Goal: Information Seeking & Learning: Learn about a topic

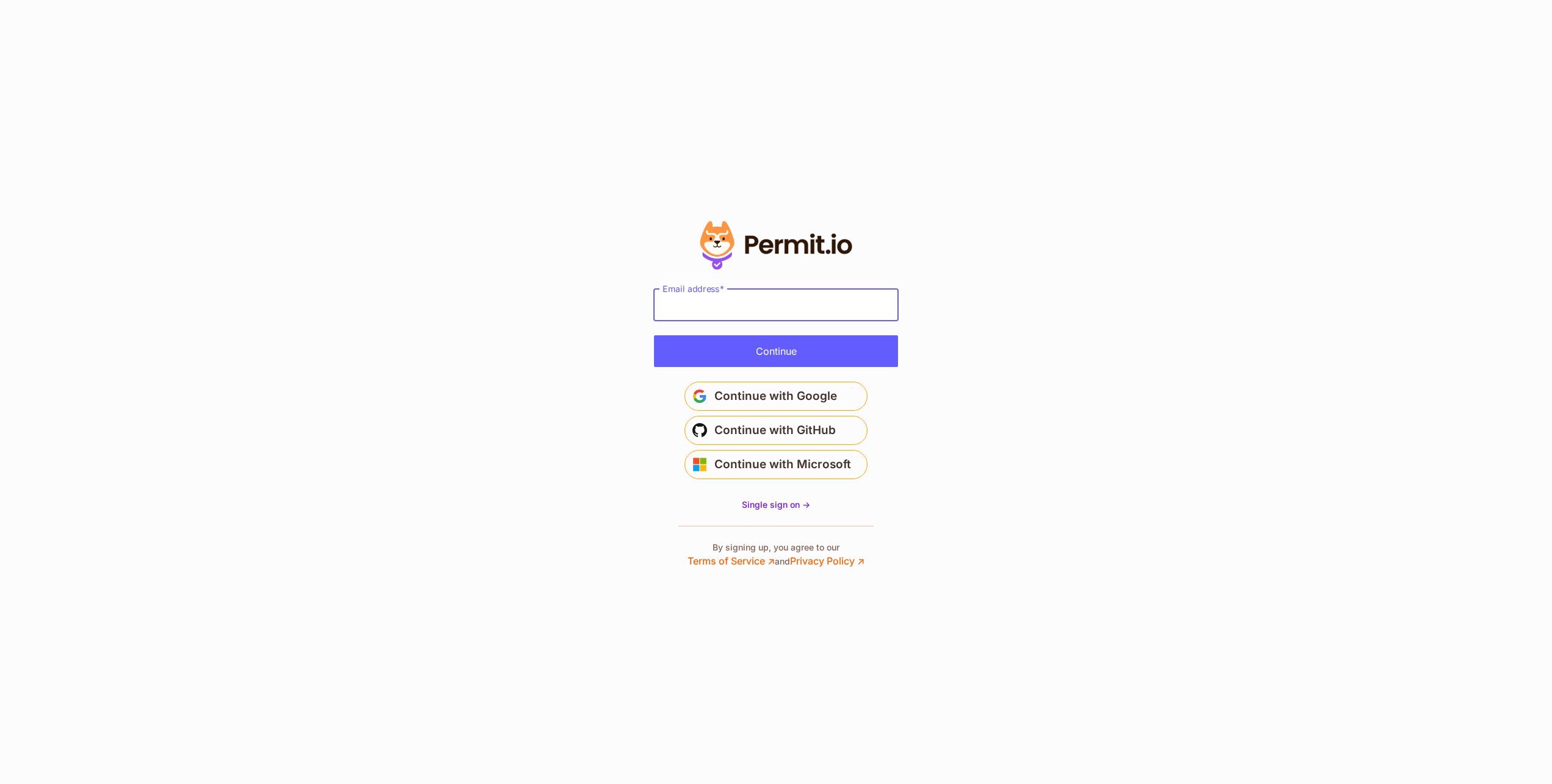
click at [772, 303] on input "Email address" at bounding box center [775, 305] width 244 height 32
type input "**********"
click at [740, 361] on button "Continue" at bounding box center [775, 351] width 244 height 32
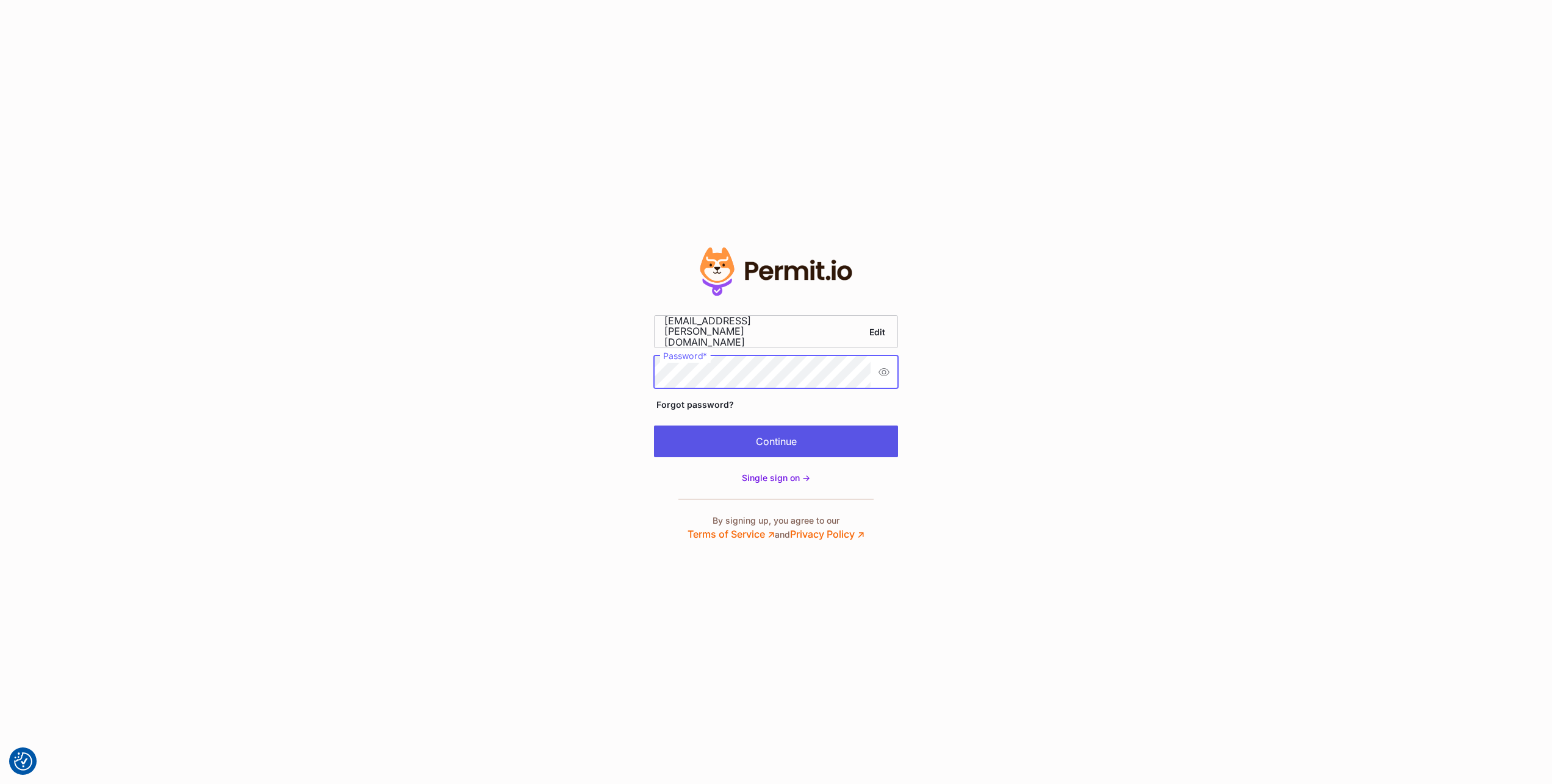
scroll to position [0, 34]
click at [760, 445] on button "Continue" at bounding box center [775, 441] width 244 height 32
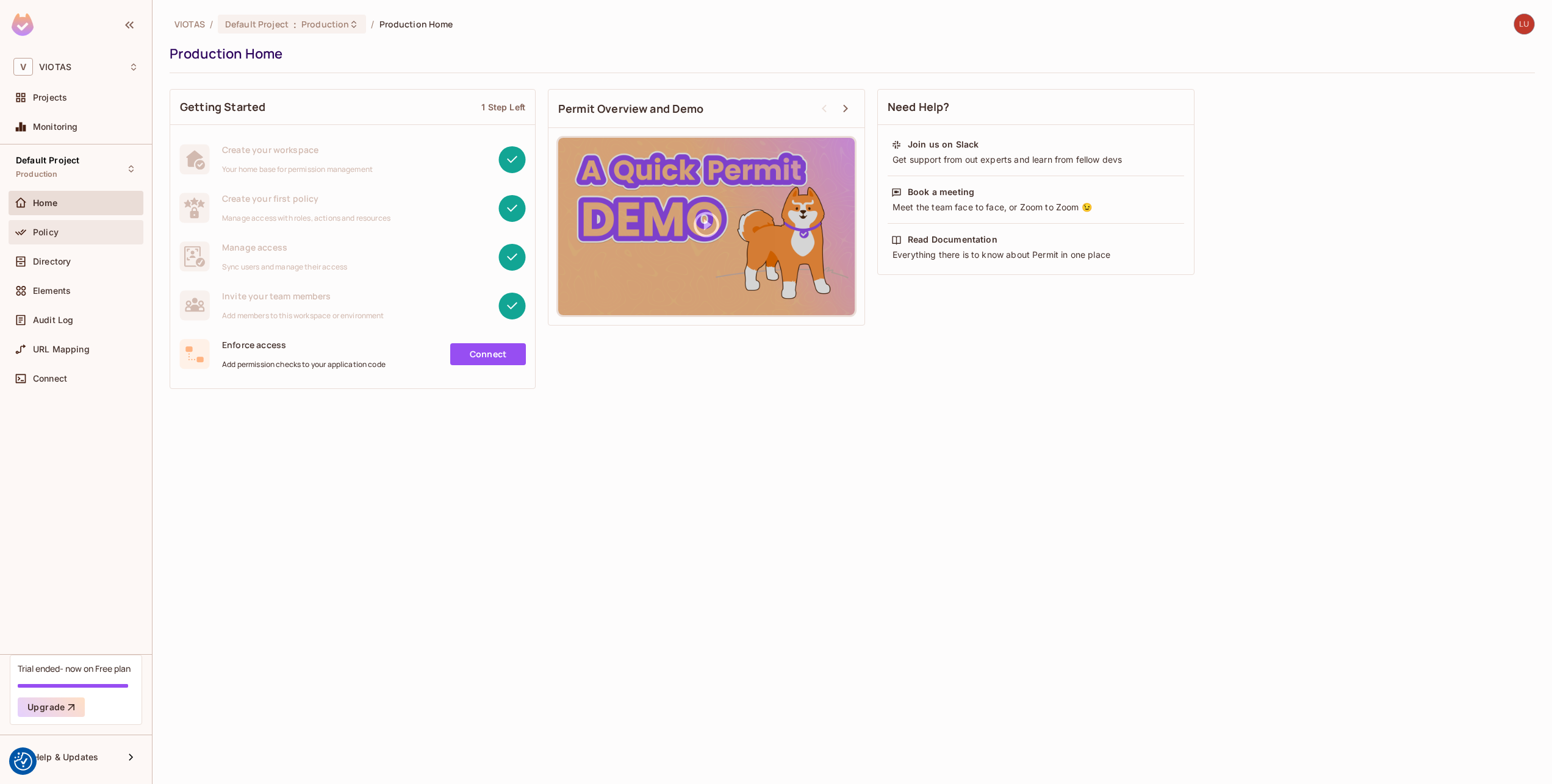
click at [75, 241] on div "Policy" at bounding box center [76, 232] width 134 height 24
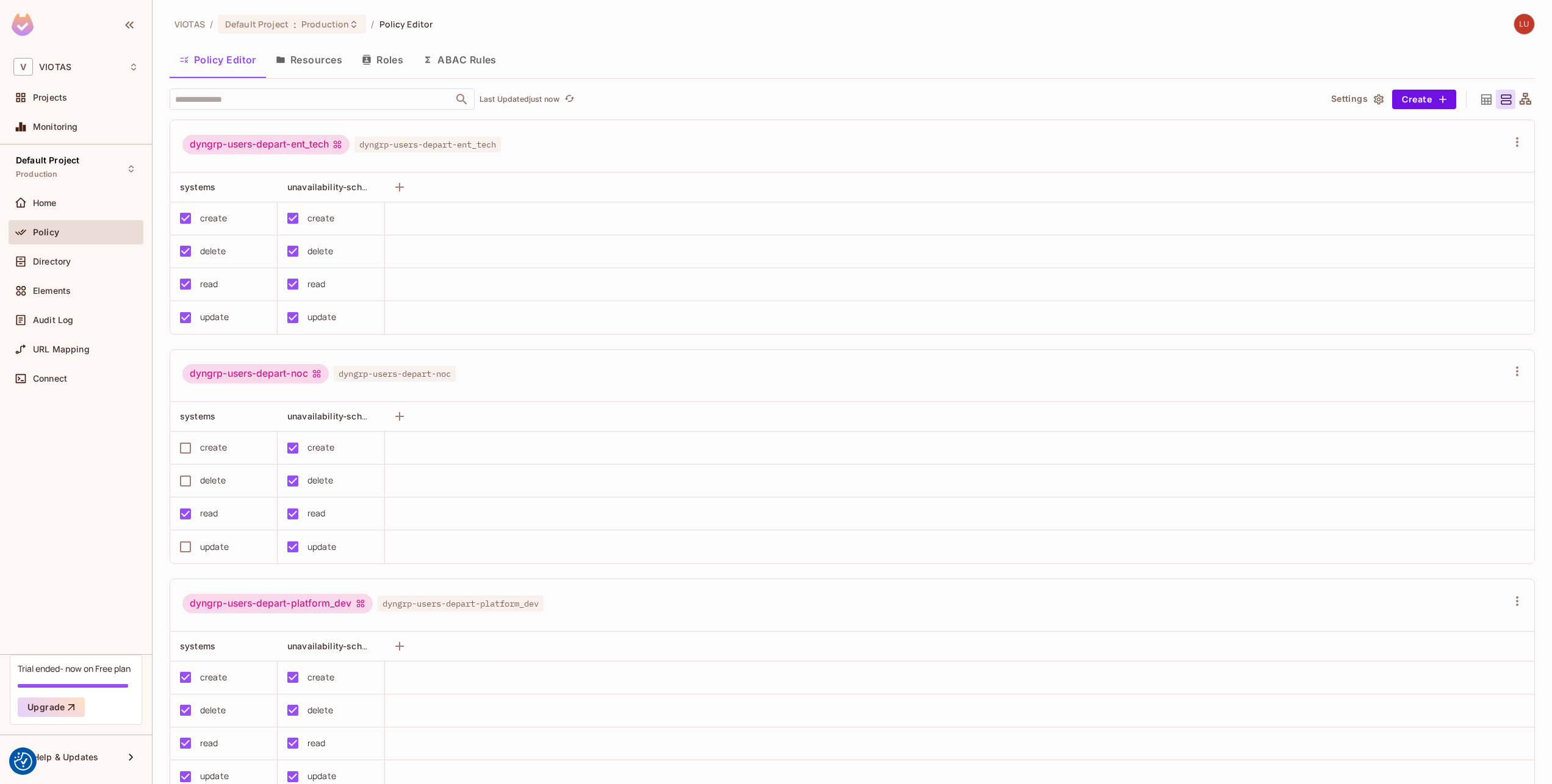
click at [73, 223] on div "Policy" at bounding box center [76, 232] width 134 height 24
click at [75, 206] on div "Home" at bounding box center [86, 203] width 105 height 10
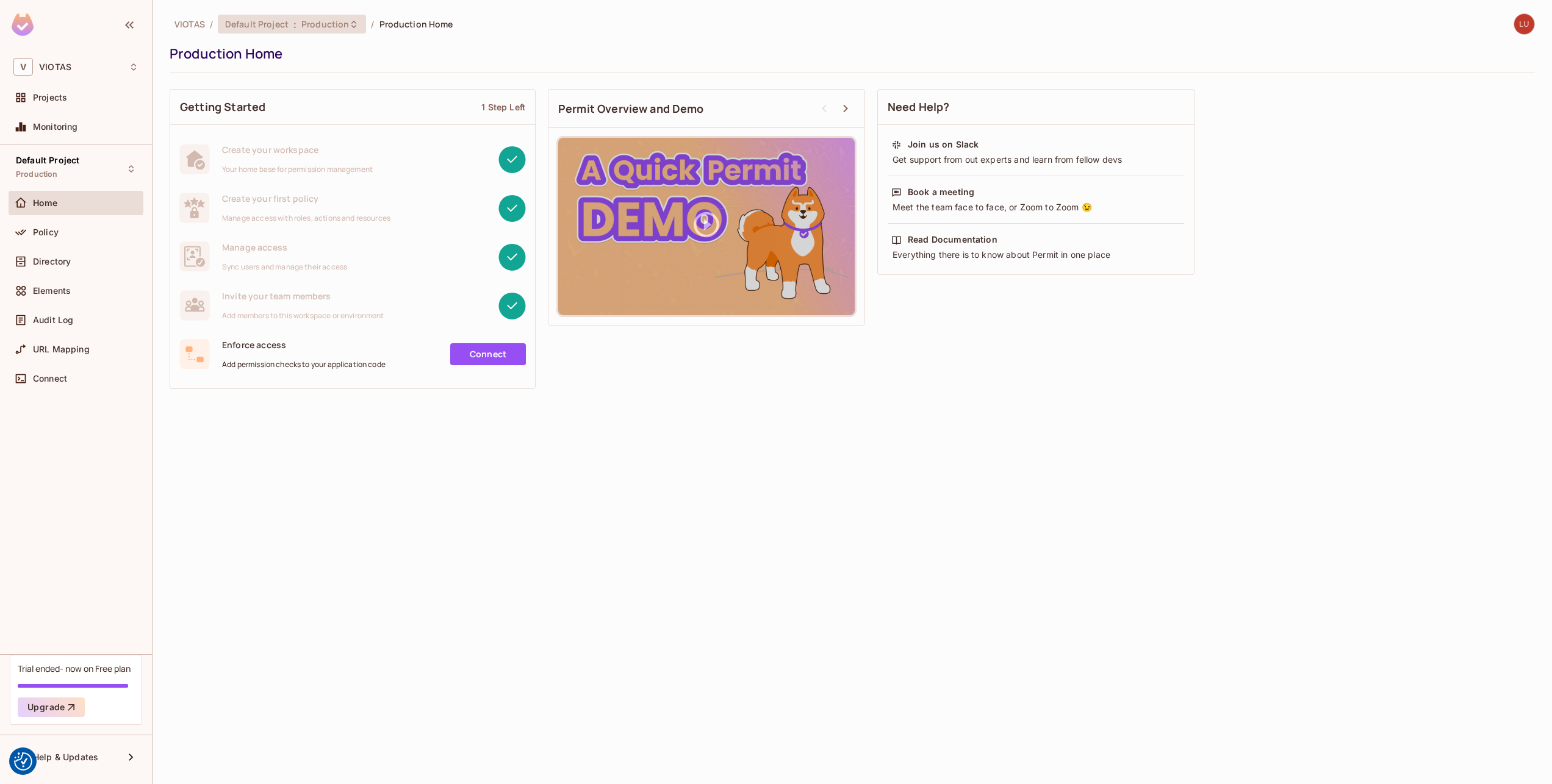
click at [294, 28] on span ":" at bounding box center [294, 24] width 4 height 10
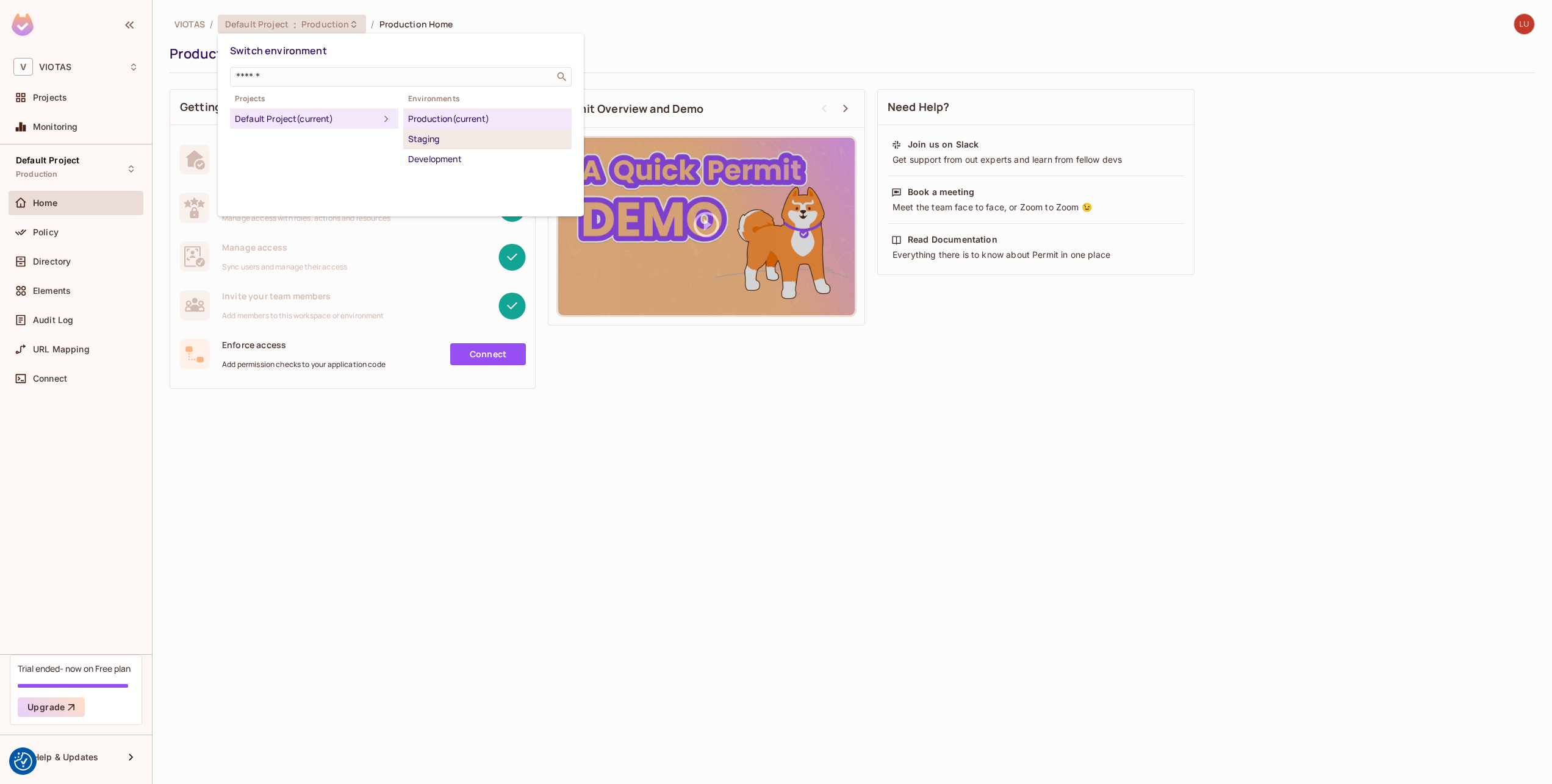
click at [419, 140] on div "Staging" at bounding box center [488, 139] width 159 height 15
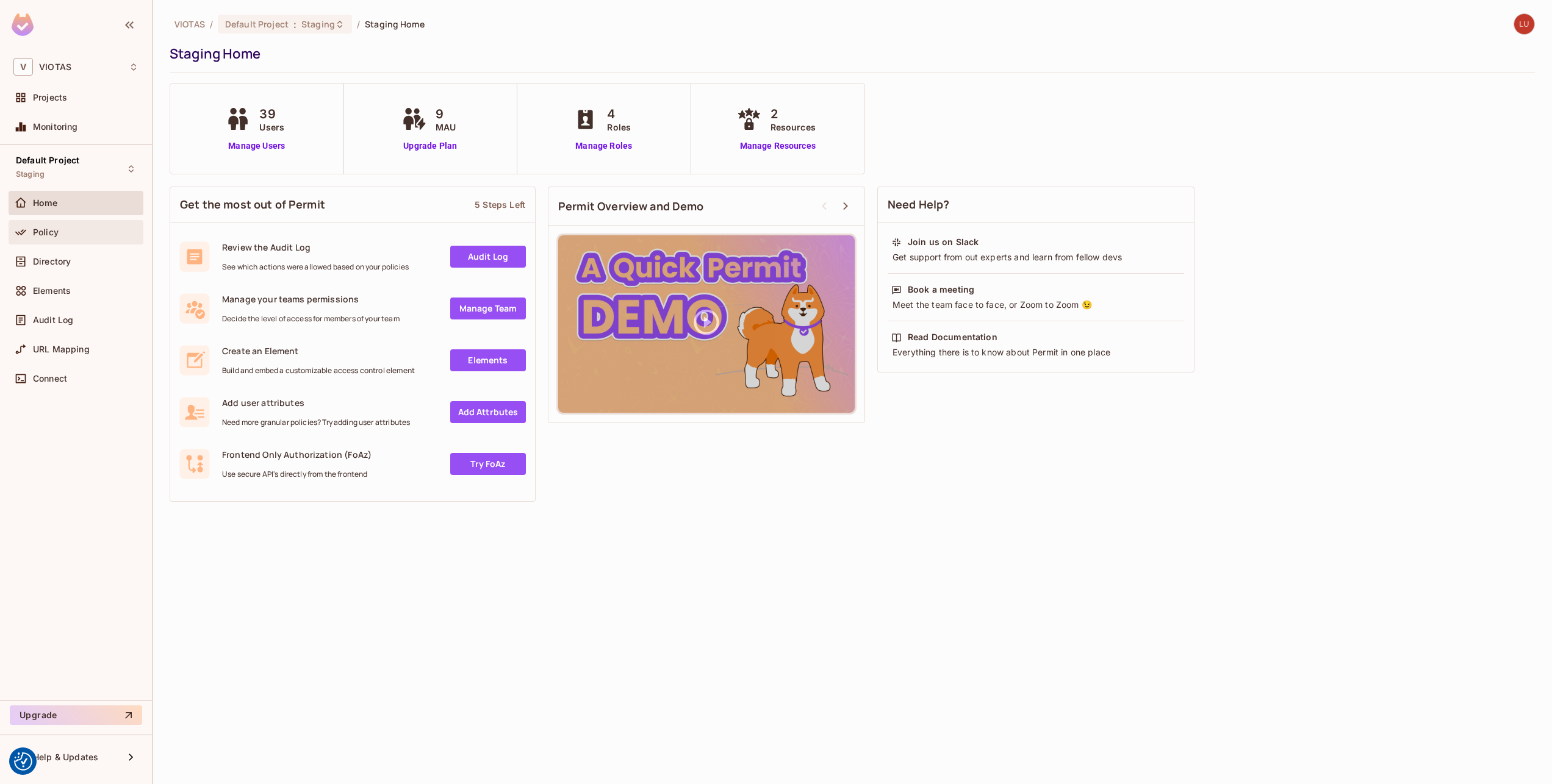
click at [62, 231] on div "Policy" at bounding box center [86, 232] width 105 height 10
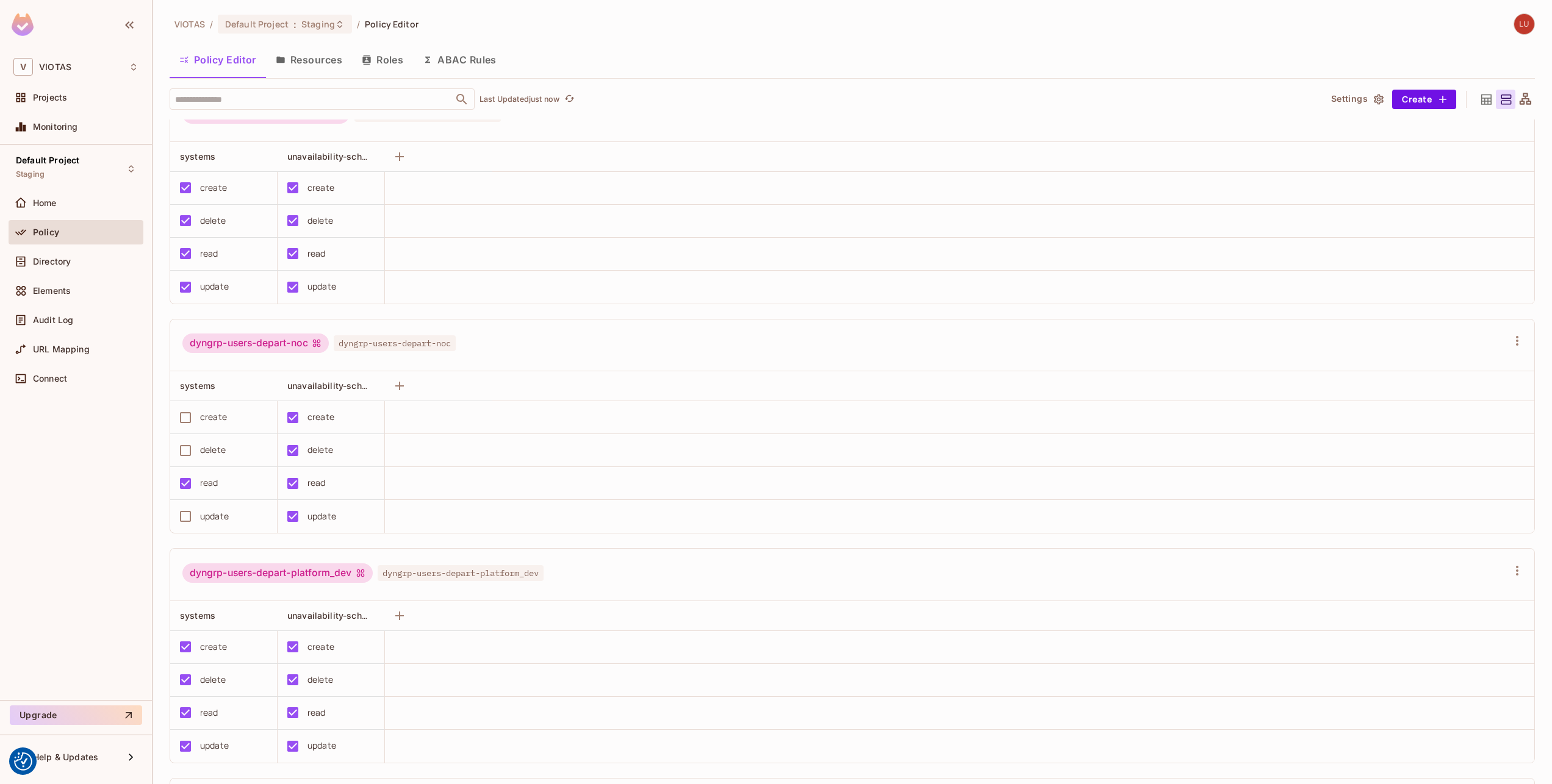
scroll to position [269, 0]
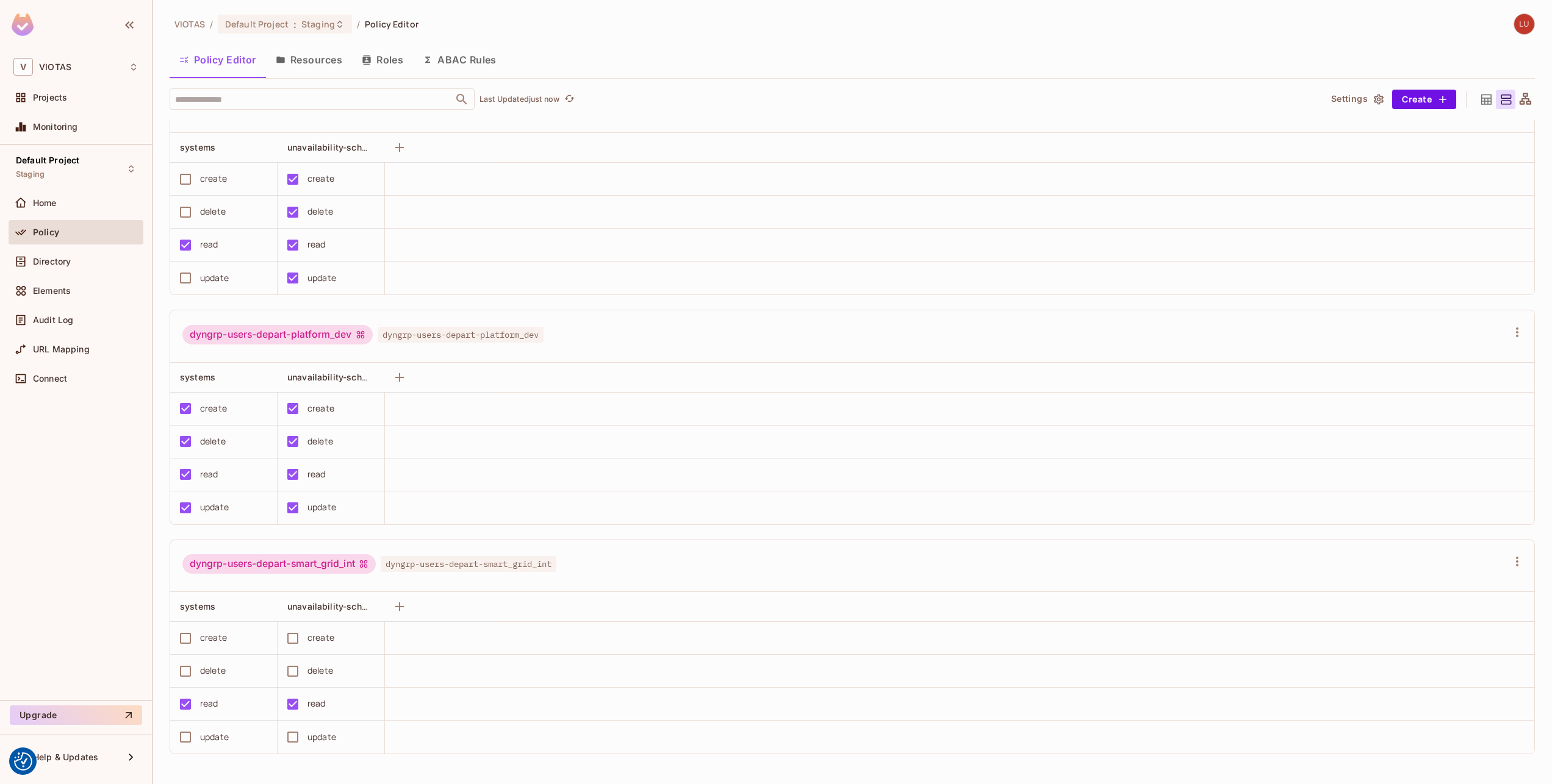
click at [310, 71] on button "Resources" at bounding box center [309, 60] width 86 height 31
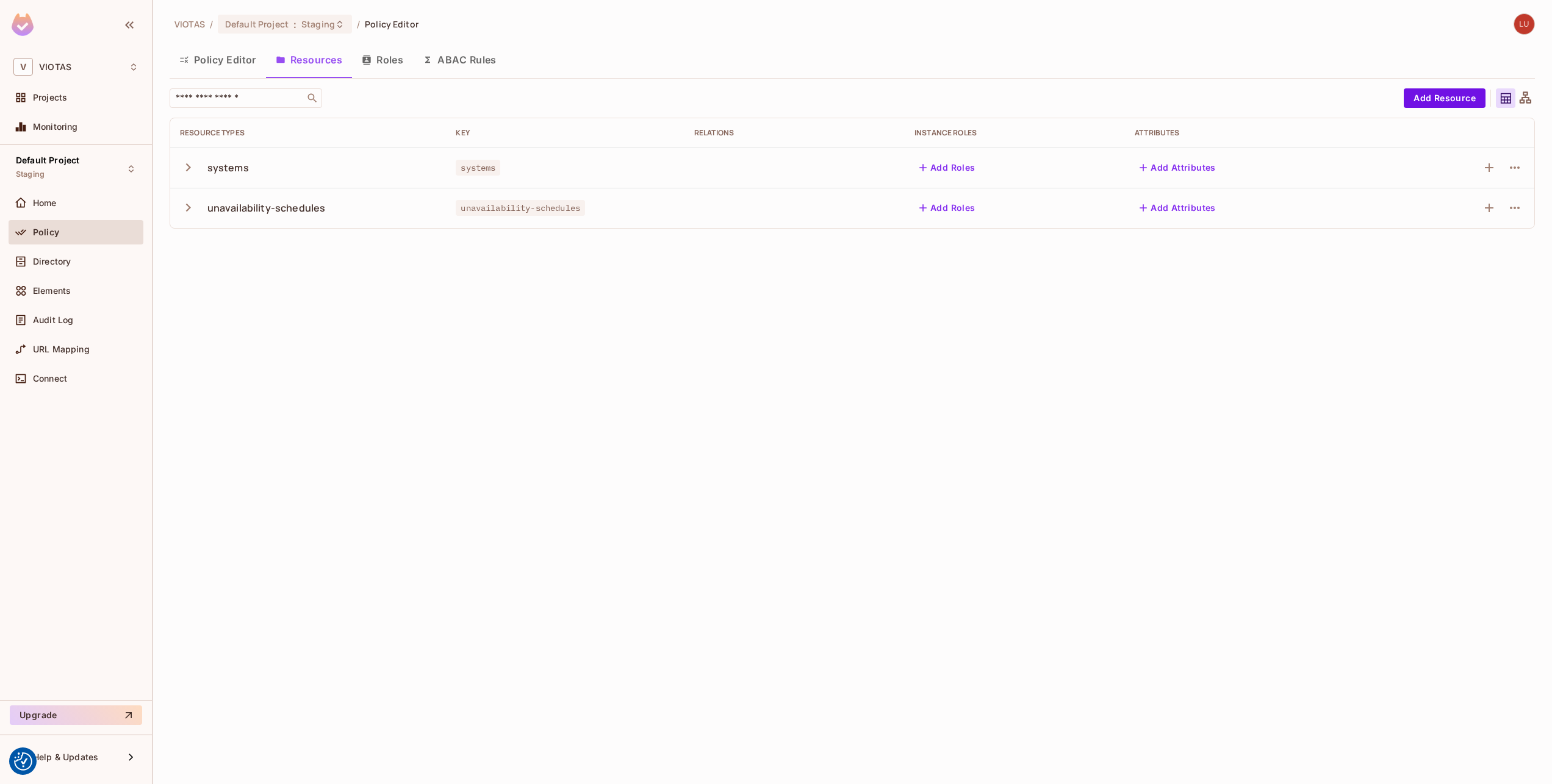
click at [190, 212] on icon "button" at bounding box center [188, 207] width 16 height 16
click at [210, 58] on button "Policy Editor" at bounding box center [217, 60] width 96 height 31
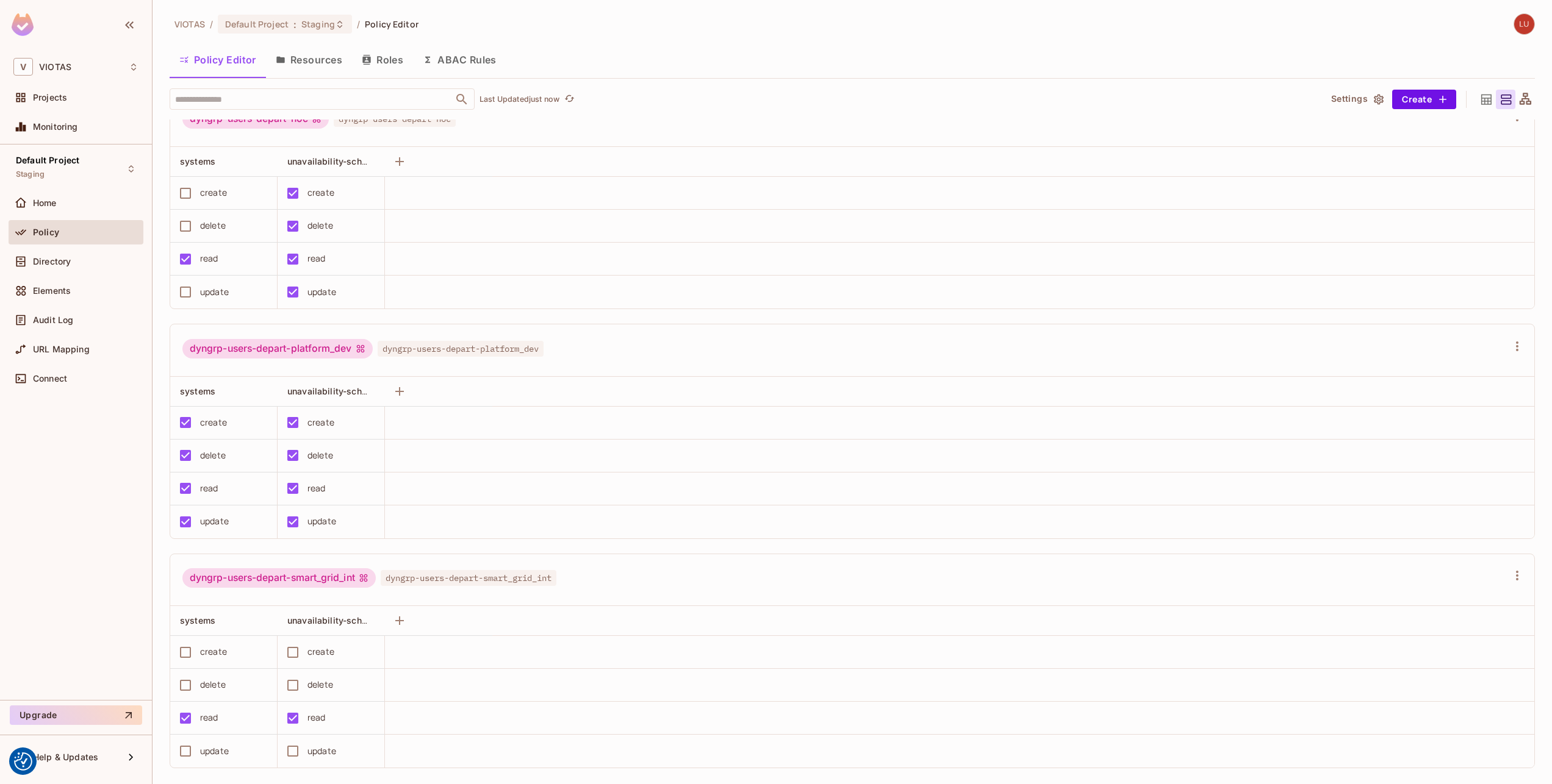
scroll to position [269, 0]
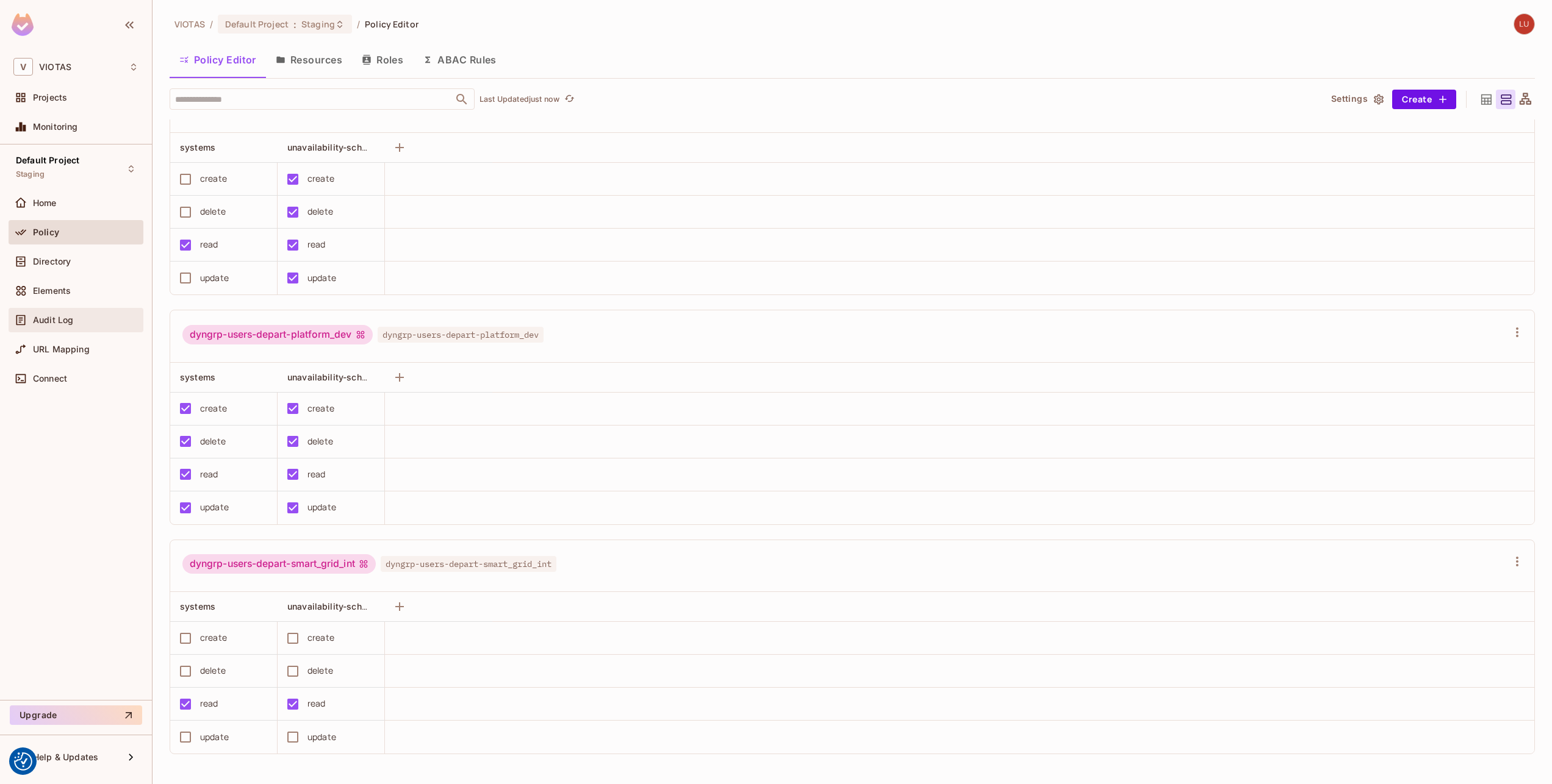
click at [47, 311] on div "Audit Log" at bounding box center [76, 320] width 134 height 24
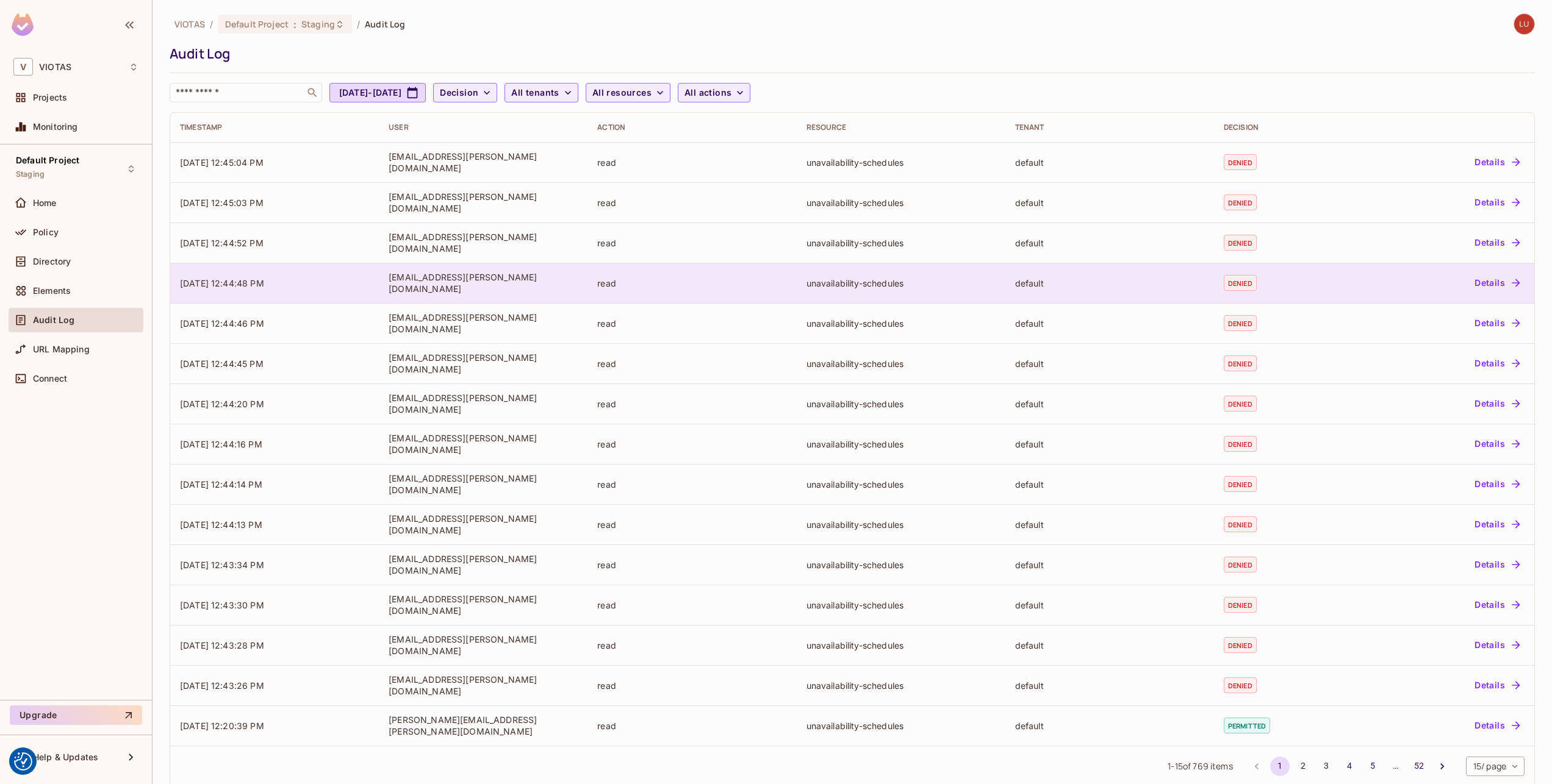
click at [804, 292] on td "unavailability-schedules" at bounding box center [902, 283] width 209 height 40
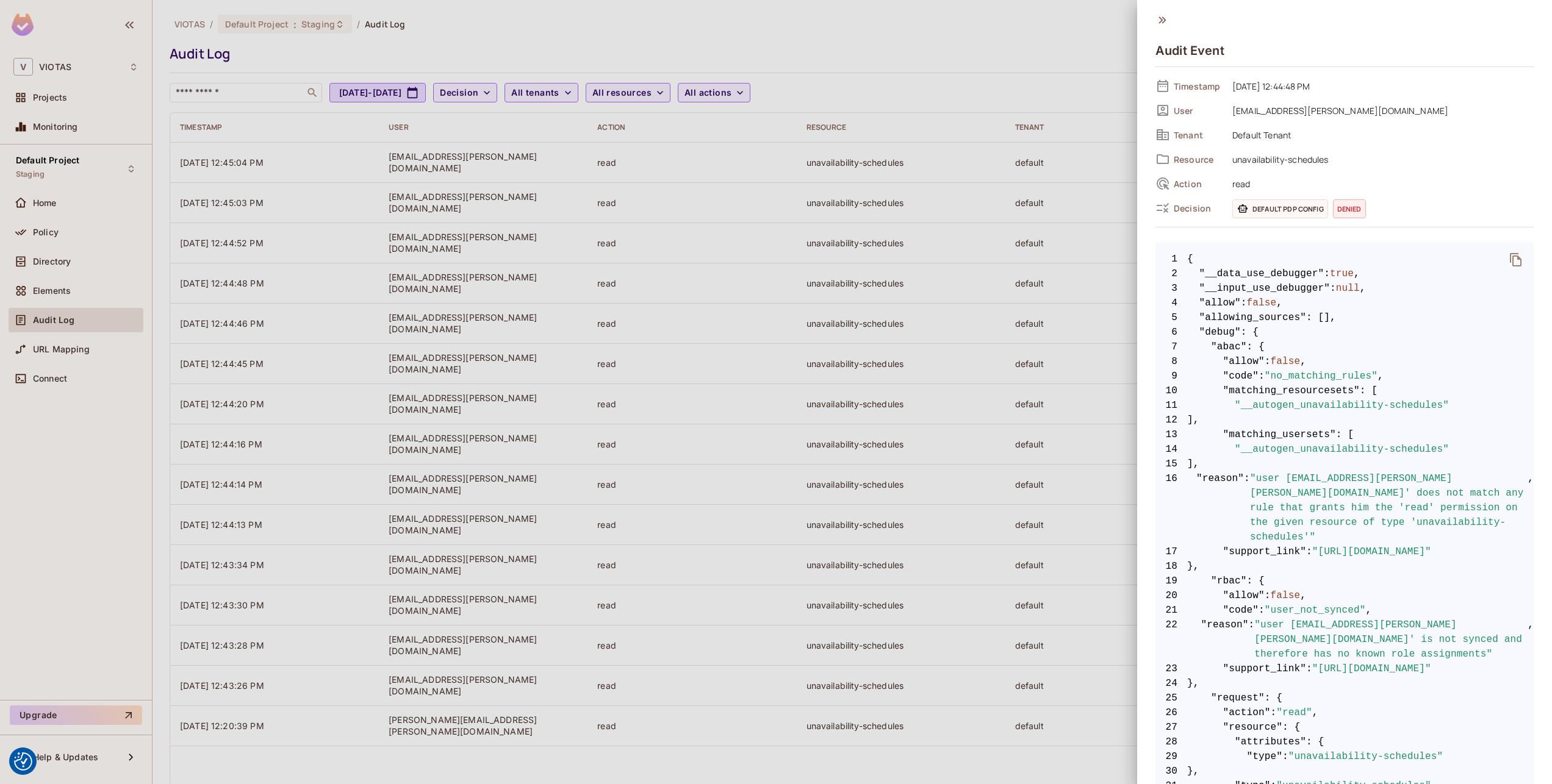
click at [940, 364] on div at bounding box center [776, 392] width 1552 height 784
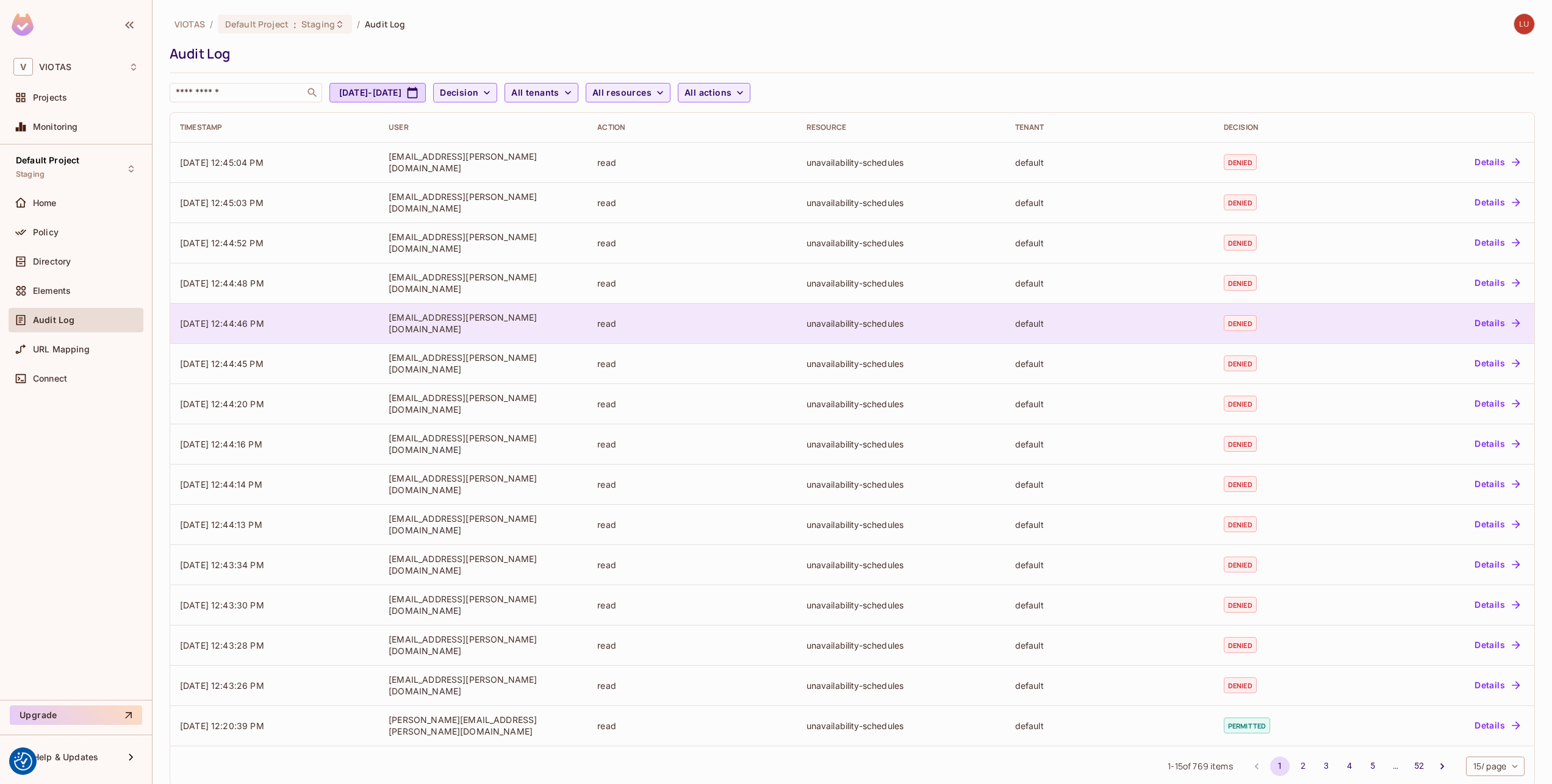
scroll to position [19, 0]
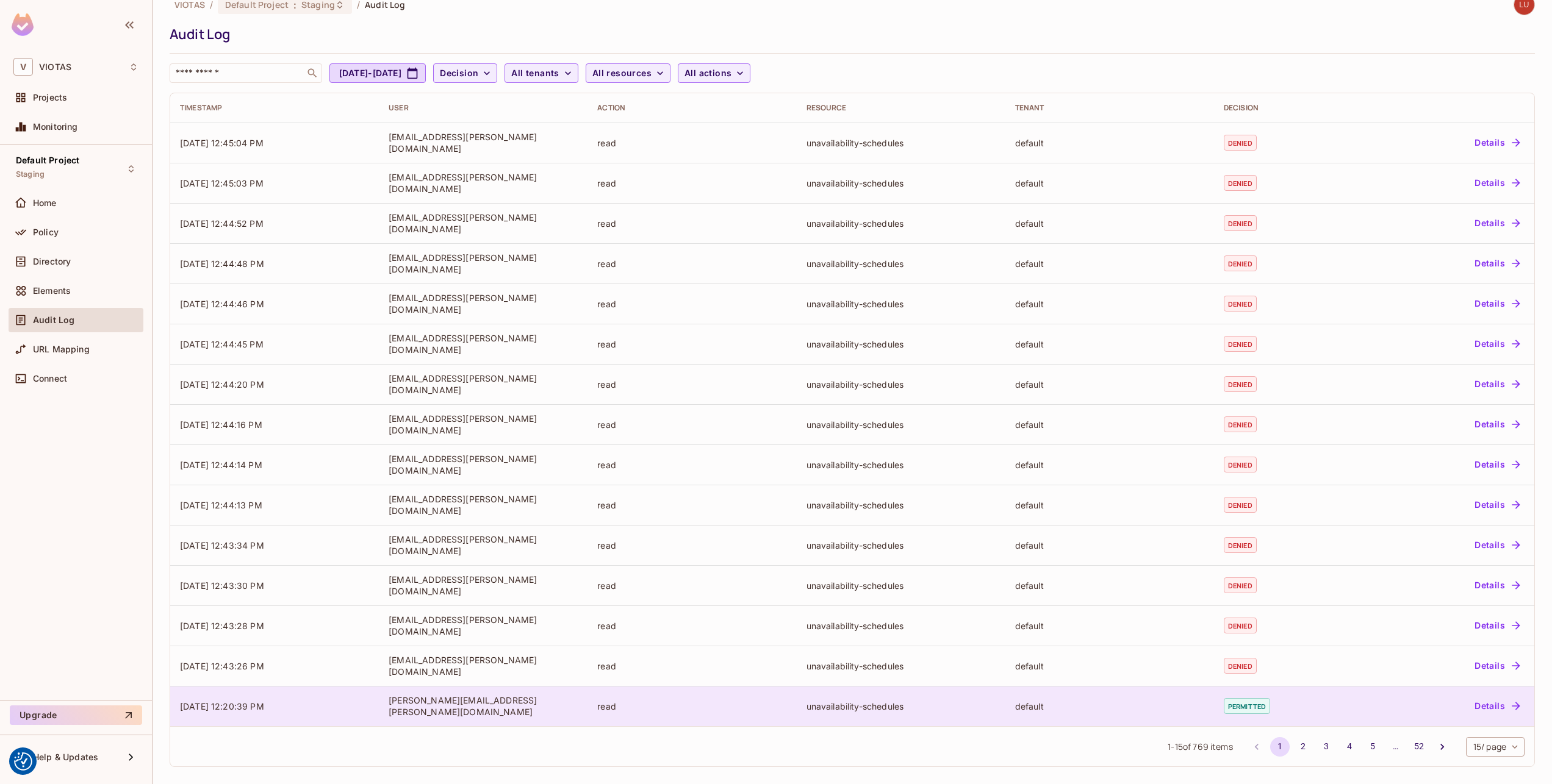
click at [809, 701] on div "unavailability-schedules" at bounding box center [901, 706] width 189 height 11
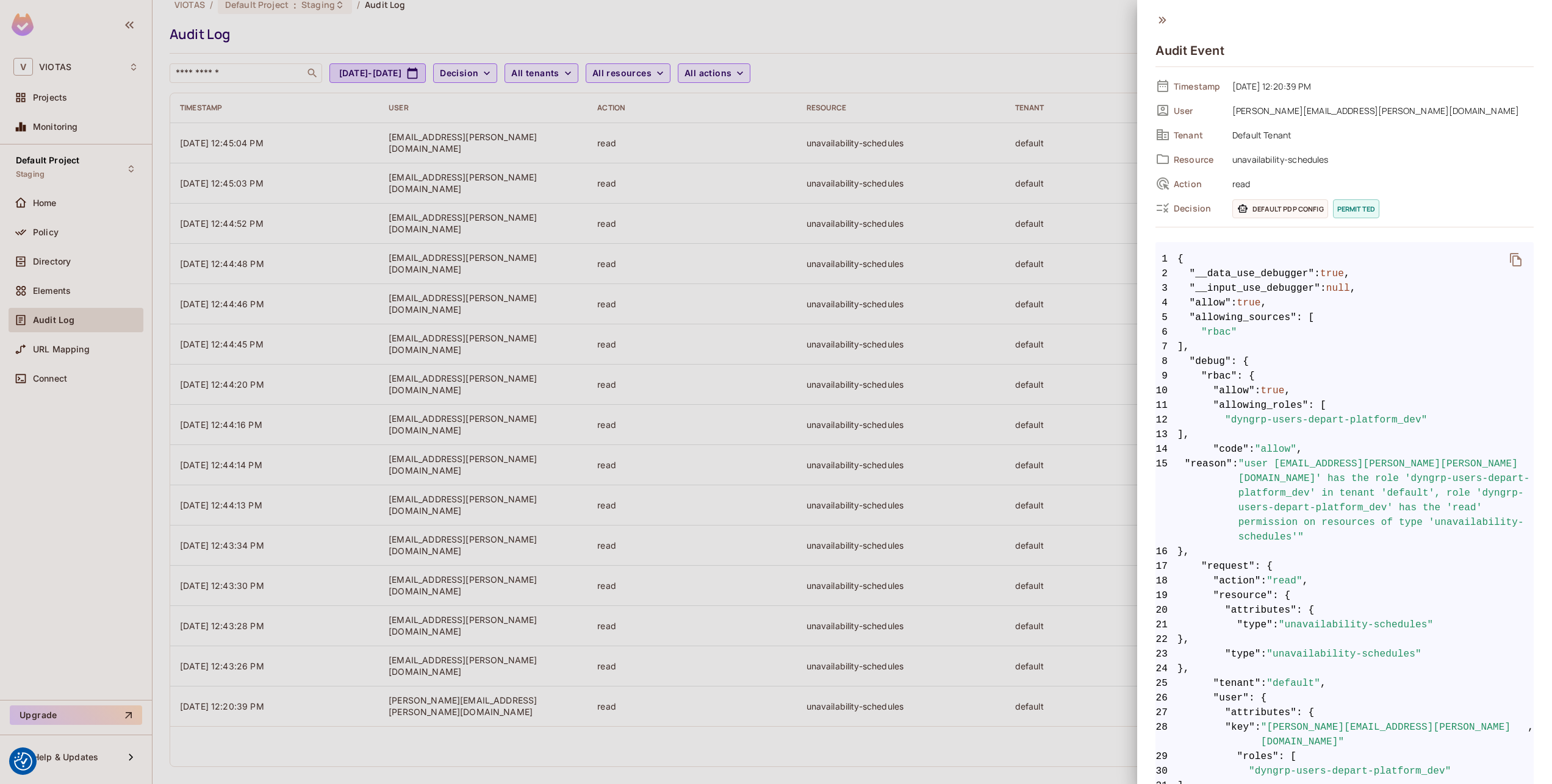
click at [799, 633] on div at bounding box center [776, 392] width 1552 height 784
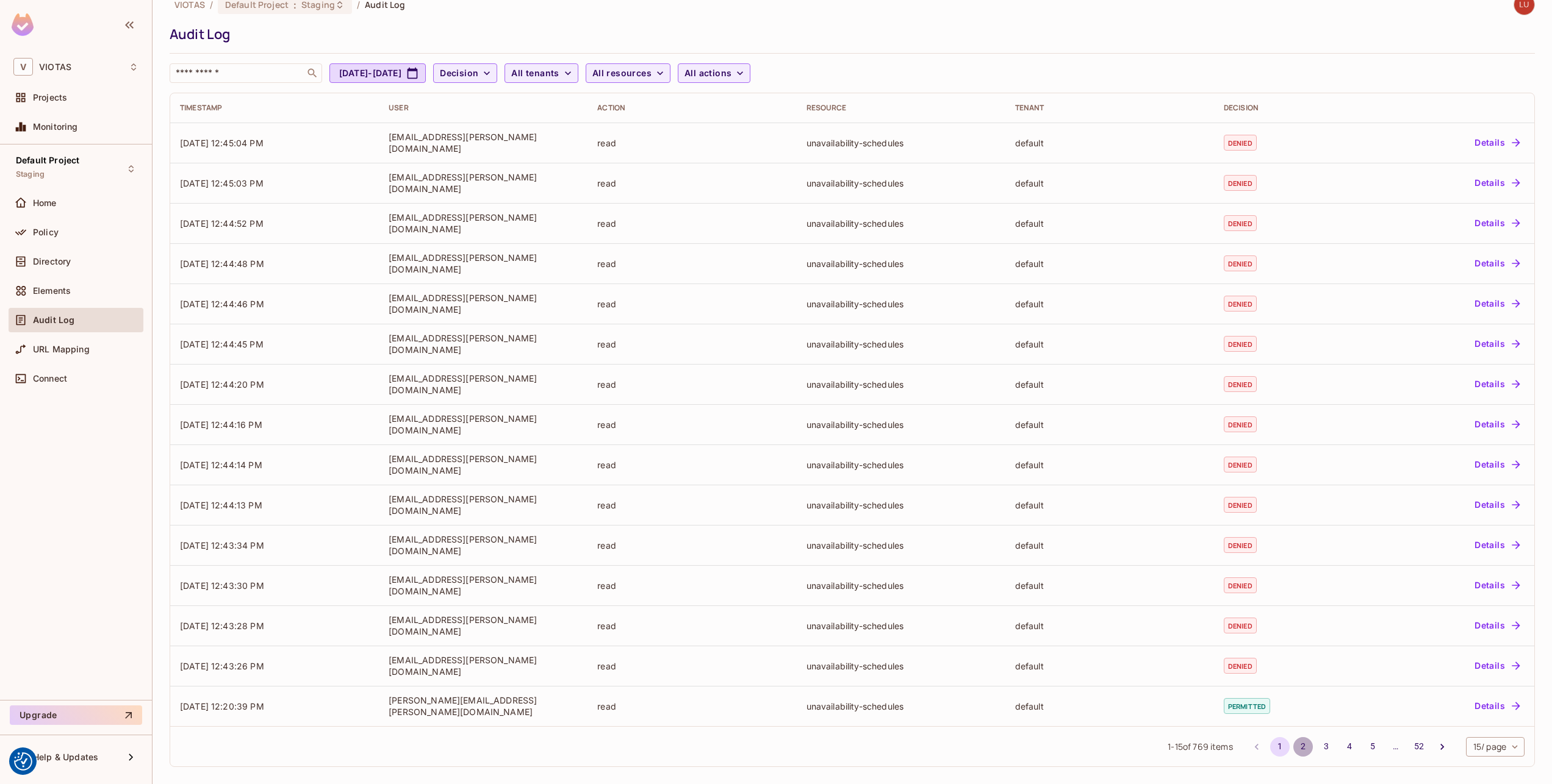
click at [1294, 744] on button "2" at bounding box center [1303, 747] width 19 height 19
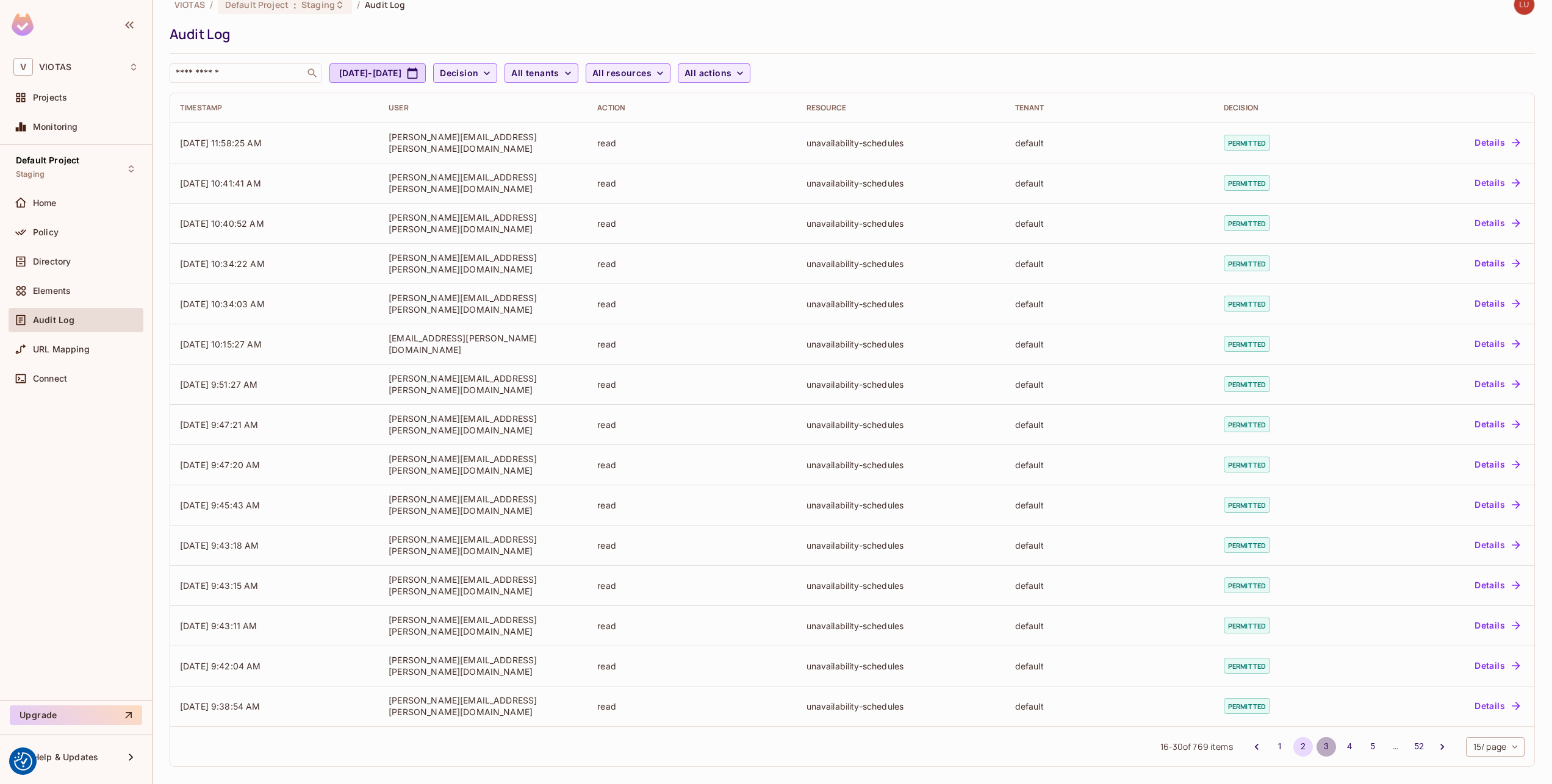
click at [1316, 742] on button "3" at bounding box center [1326, 747] width 19 height 19
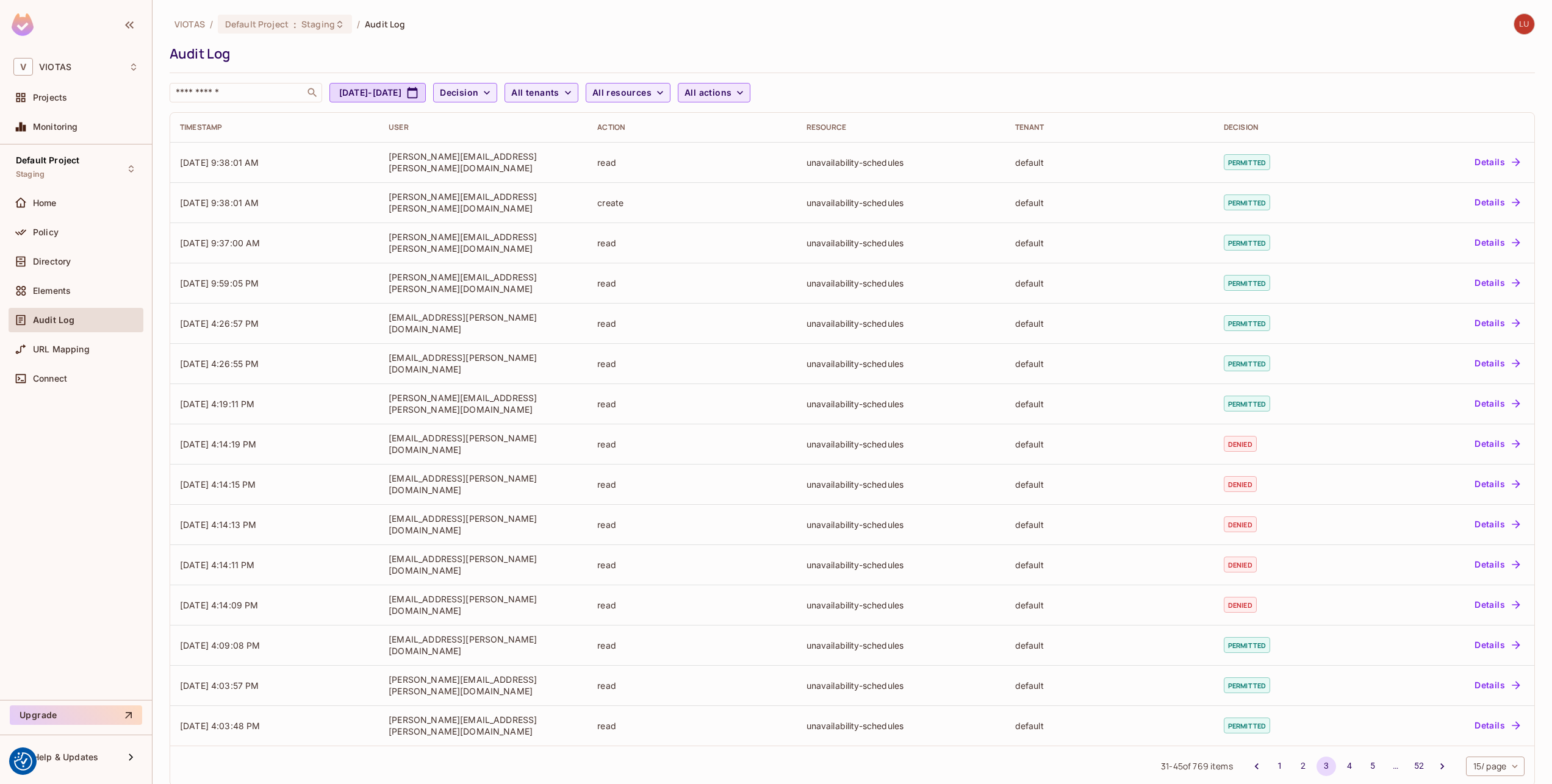
click at [731, 89] on span "All actions" at bounding box center [708, 92] width 47 height 15
click at [762, 162] on li "create" at bounding box center [792, 155] width 134 height 26
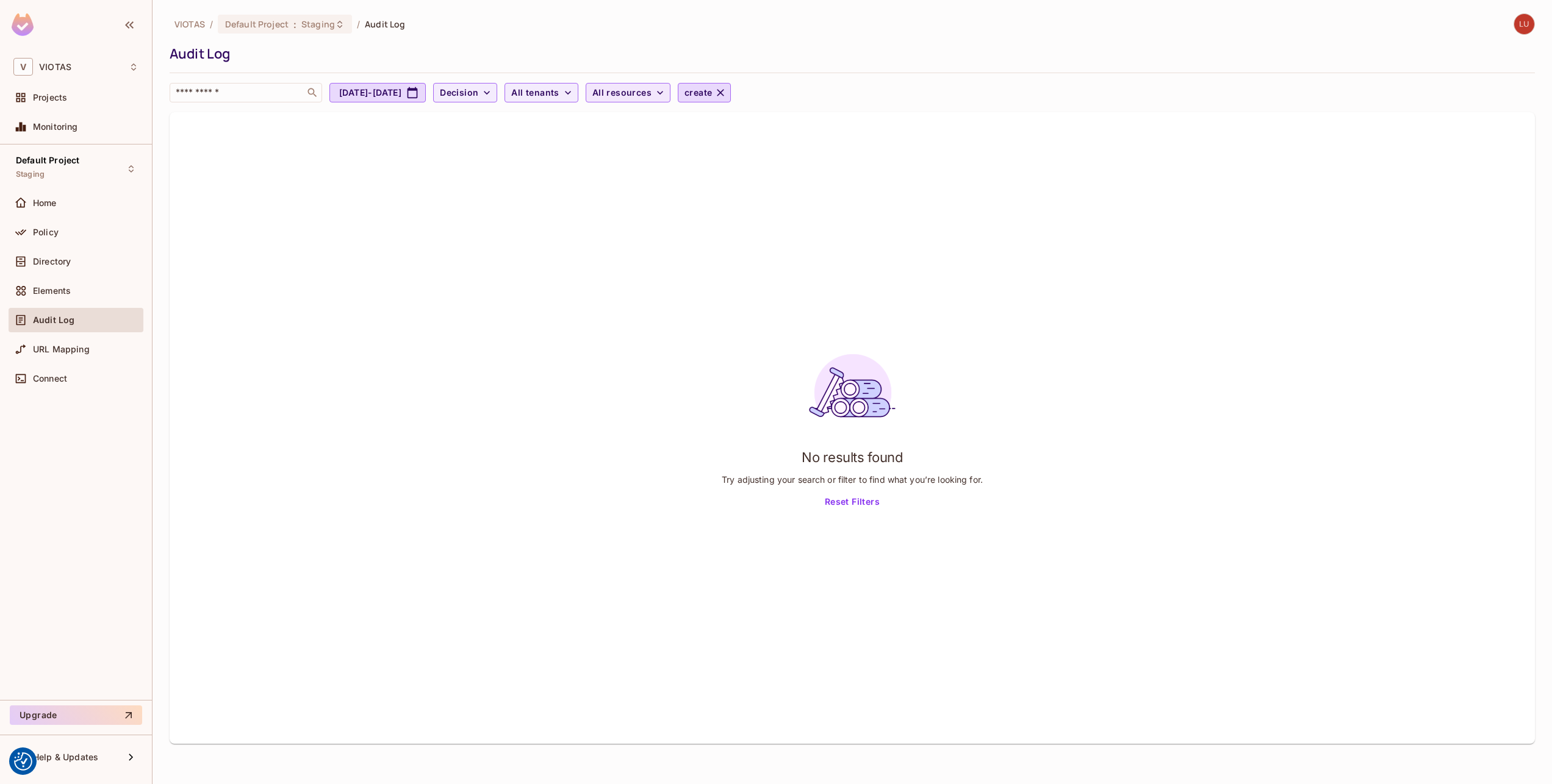
click at [651, 90] on span "All resources" at bounding box center [621, 92] width 59 height 15
click at [593, 91] on div at bounding box center [776, 392] width 1552 height 784
click at [727, 90] on icon "button" at bounding box center [720, 92] width 12 height 12
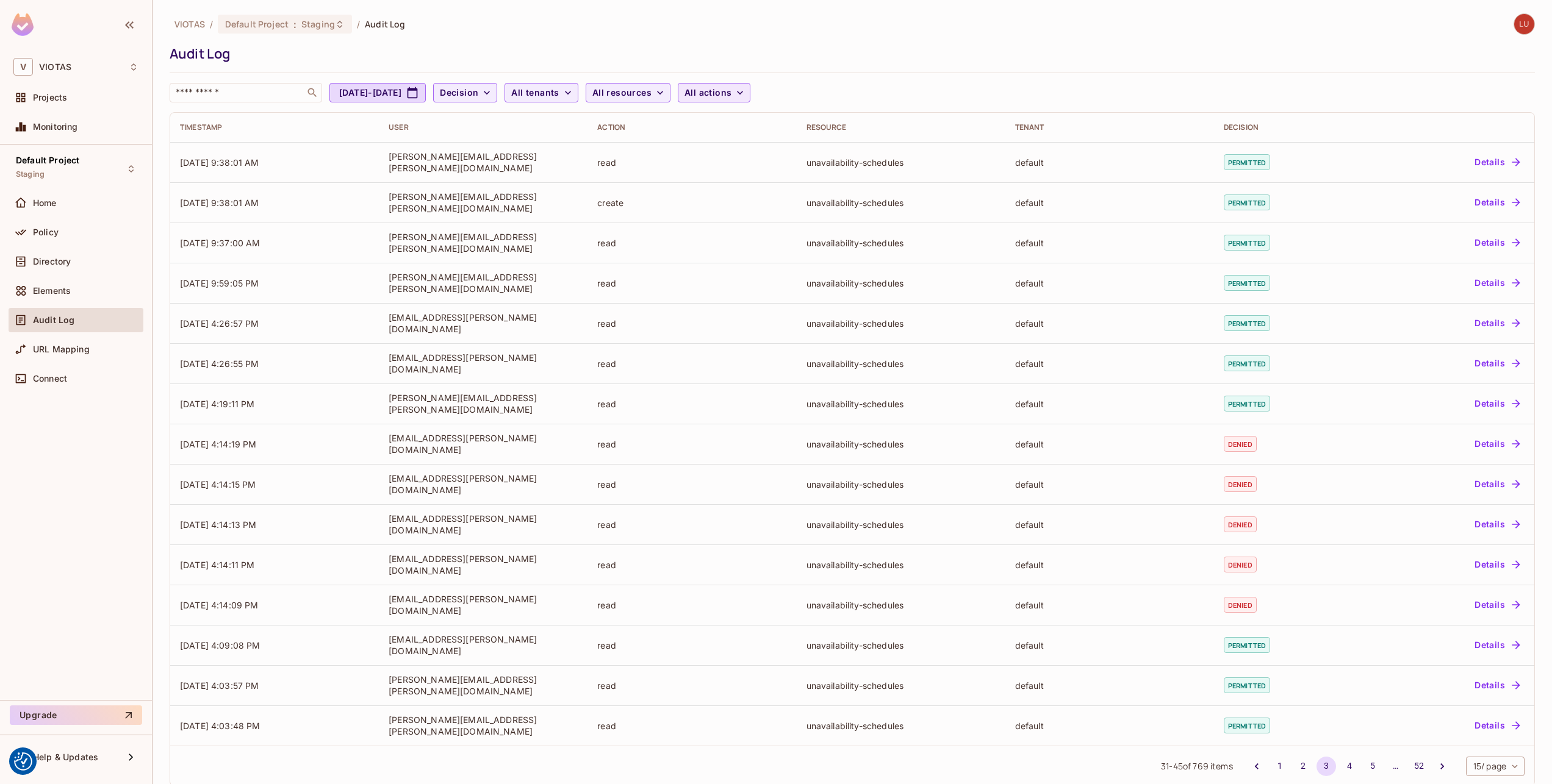
click at [731, 97] on span "All actions" at bounding box center [708, 92] width 47 height 15
click at [750, 232] on span "update" at bounding box center [792, 233] width 115 height 11
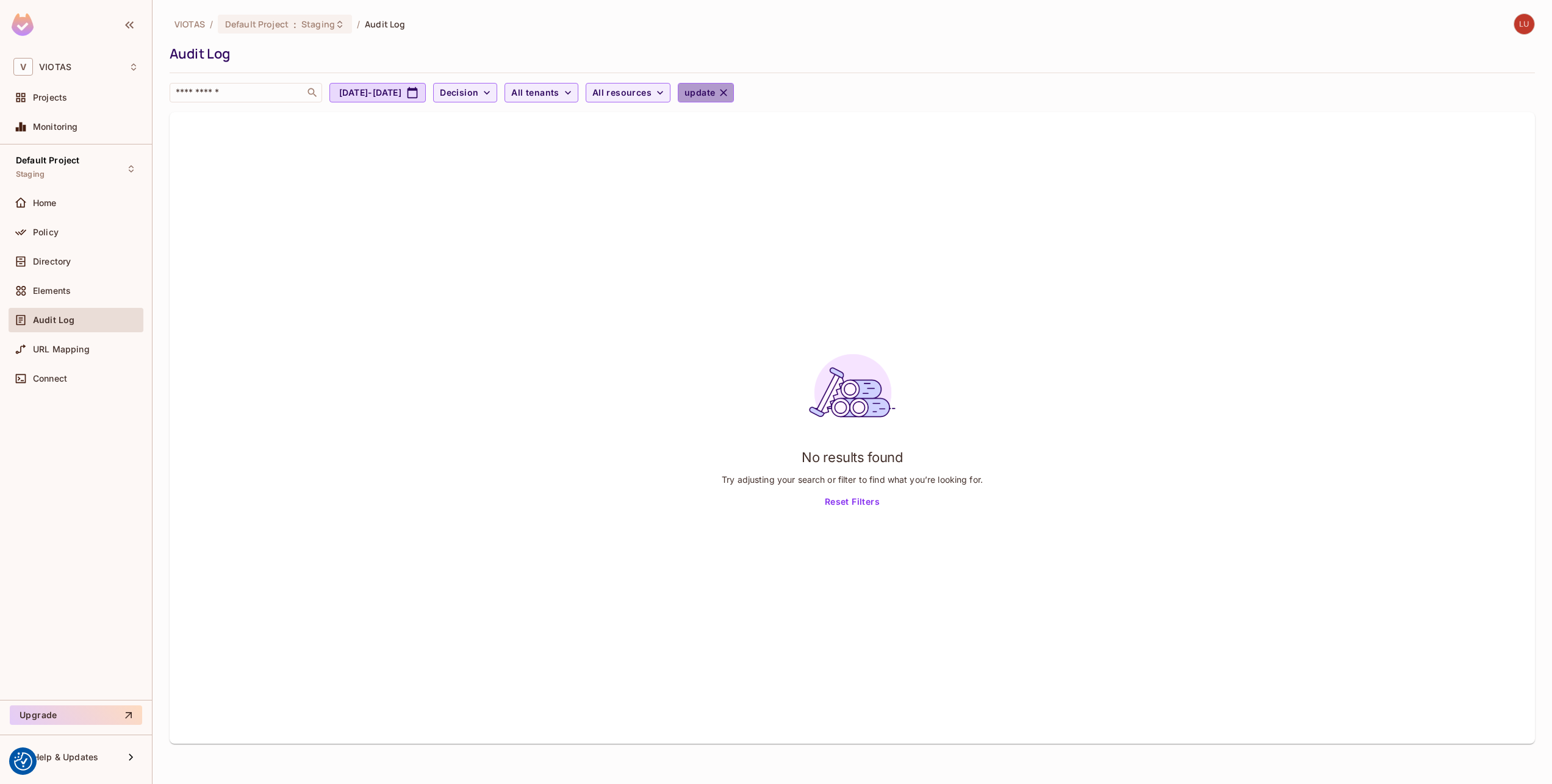
click at [727, 95] on icon "button" at bounding box center [723, 92] width 7 height 7
